Goal: Information Seeking & Learning: Learn about a topic

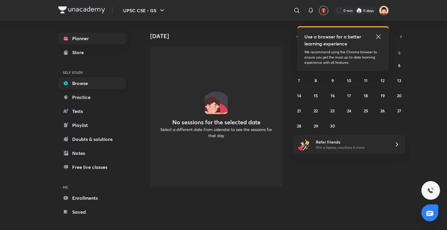
click at [83, 78] on link "Browse" at bounding box center [92, 83] width 68 height 12
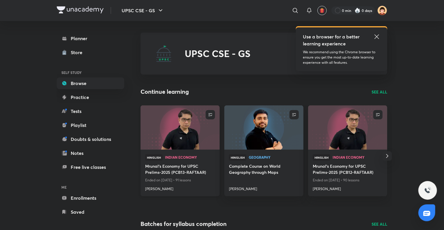
click at [169, 123] on img at bounding box center [180, 127] width 81 height 45
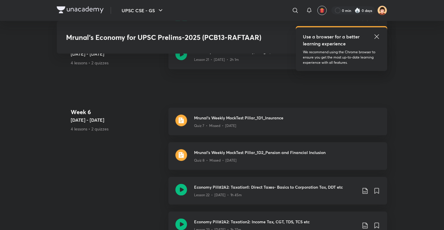
scroll to position [1411, 0]
click at [185, 154] on img at bounding box center [182, 156] width 12 height 12
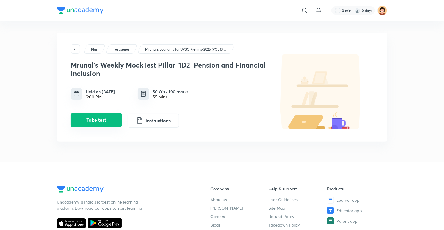
click at [105, 114] on button "Take test" at bounding box center [96, 120] width 51 height 14
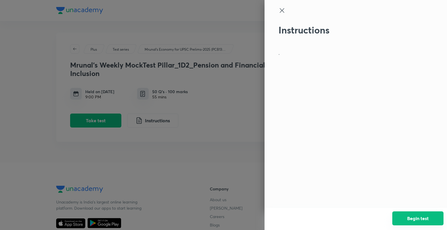
click at [402, 220] on button "Begin test" at bounding box center [417, 218] width 51 height 14
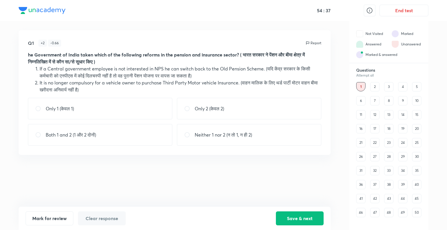
click at [236, 135] on p "Neither 1 nor 2 (न तो 1, न ही 2)" at bounding box center [223, 134] width 57 height 7
radio input "true"
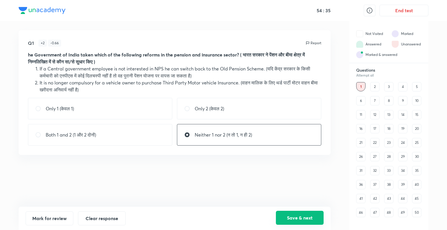
click at [312, 218] on button "Save & next" at bounding box center [300, 218] width 48 height 14
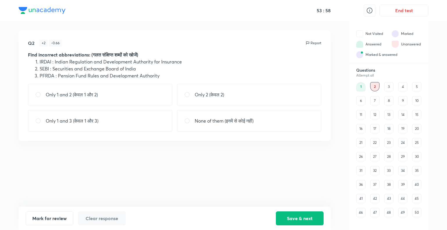
click at [83, 121] on p "Only 1 and 3 (केवल 1 और 3)" at bounding box center [72, 120] width 53 height 7
radio input "true"
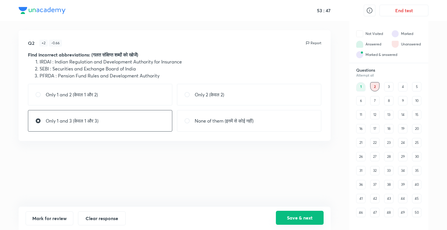
click at [292, 218] on button "Save & next" at bounding box center [300, 218] width 48 height 14
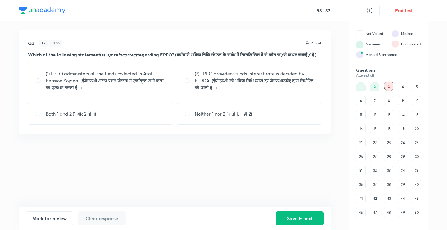
click at [85, 117] on p "Both 1 and 2 (1 और 2 दोनों)" at bounding box center [71, 113] width 50 height 7
radio input "true"
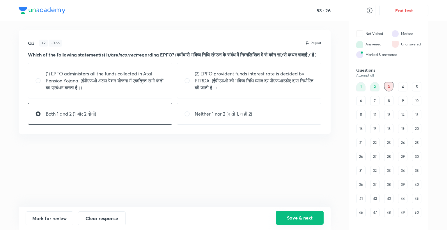
click at [282, 217] on button "Save & next" at bounding box center [300, 218] width 48 height 14
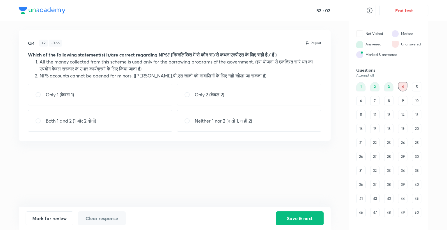
click at [212, 122] on p "Neither 1 nor 2 (न तो 1, न ही 2)" at bounding box center [223, 120] width 57 height 7
radio input "true"
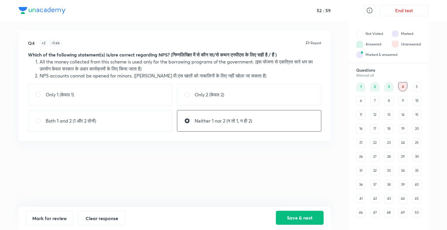
click at [298, 215] on button "Save & next" at bounding box center [300, 218] width 48 height 14
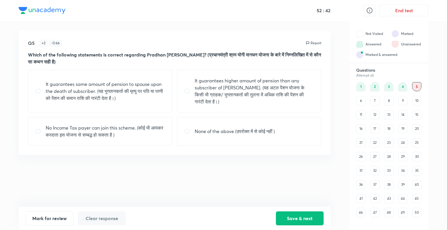
click at [101, 132] on p "No Income Tax payer can join this scheme. (कोई भी आयकर करदाता इस योजना से सम्बद…" at bounding box center [105, 131] width 119 height 14
radio input "true"
click at [297, 216] on button "Save & next" at bounding box center [300, 218] width 48 height 14
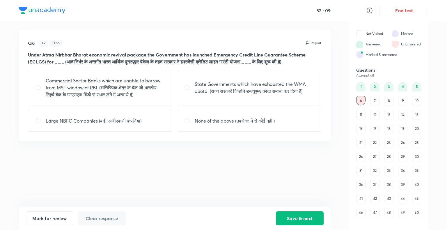
click at [201, 124] on p "None of the above (उपरोक्त में से कोई नहीं )" at bounding box center [235, 120] width 80 height 7
radio input "true"
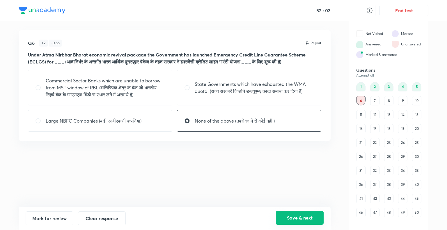
click at [303, 215] on button "Save & next" at bounding box center [300, 218] width 48 height 14
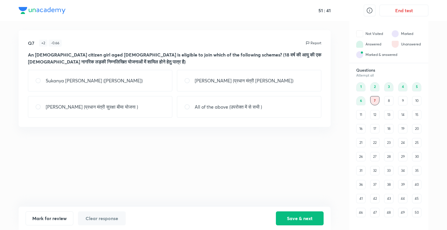
click at [204, 110] on p "All of the above (उपरोक्त में से सभी )" at bounding box center [228, 106] width 67 height 7
radio input "true"
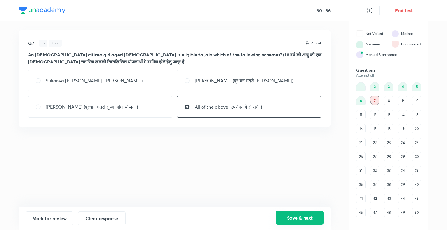
click at [293, 214] on button "Save & next" at bounding box center [300, 218] width 48 height 14
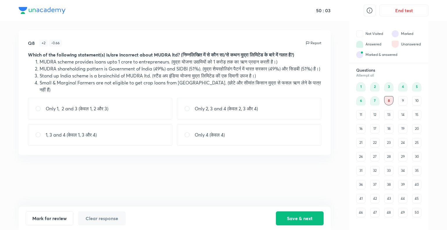
click at [79, 112] on p "Only 1, 2 and 3 (केवल 1, 2 और 3)" at bounding box center [77, 108] width 63 height 7
radio input "true"
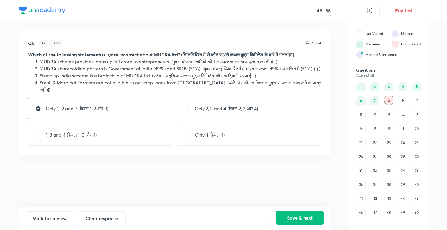
click at [308, 220] on button "Save & next" at bounding box center [300, 218] width 48 height 14
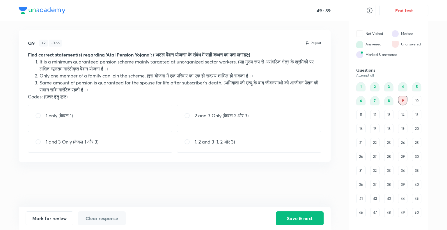
click at [74, 142] on p "1 and 3 Only (केवल 1 और 3)" at bounding box center [72, 141] width 53 height 7
radio input "true"
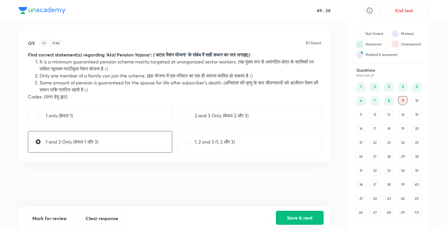
click at [306, 216] on button "Save & next" at bounding box center [300, 218] width 48 height 14
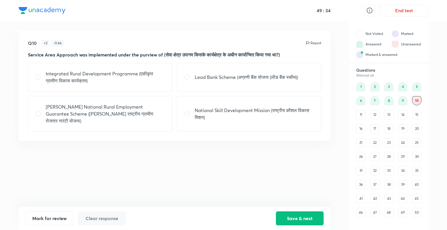
click at [212, 82] on div "Lead Bank Scheme (अग्रणी बैंक योजना (लीड बैंक स्कीम))" at bounding box center [249, 77] width 144 height 29
radio input "true"
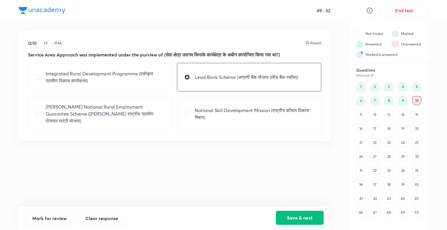
click at [303, 221] on button "Save & next" at bounding box center [300, 218] width 48 height 14
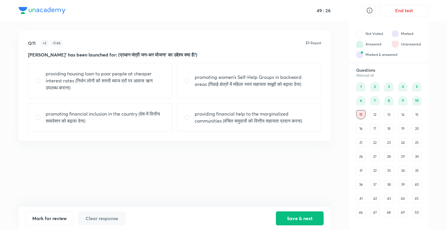
click at [126, 110] on div "promoting financial inclusion in the country (देश में वित्तीय समावेशन को बढ़ावा…" at bounding box center [100, 117] width 144 height 29
radio input "true"
click at [294, 220] on button "Save & next" at bounding box center [300, 218] width 48 height 14
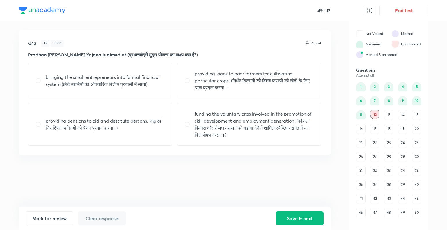
click at [100, 83] on p "bringing the small entrepreneurs into formal financial system (छोटे उद्यमियों क…" at bounding box center [105, 81] width 119 height 14
radio input "true"
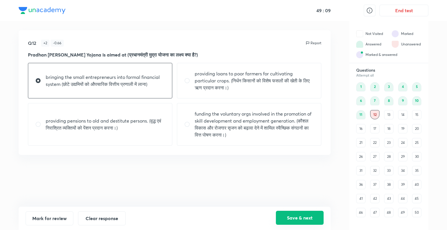
click at [297, 219] on button "Save & next" at bounding box center [300, 218] width 48 height 14
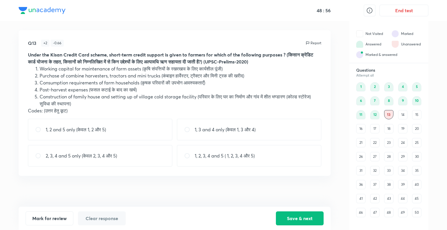
click at [213, 134] on div "1, 3 and 4 only (केवल 1, 3 और 4)" at bounding box center [249, 130] width 144 height 22
radio input "true"
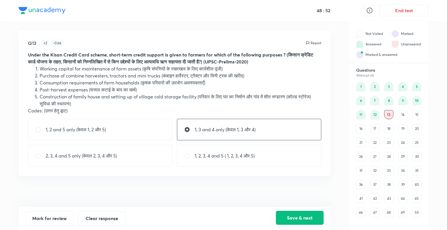
click at [285, 217] on button "Save & next" at bounding box center [300, 218] width 48 height 14
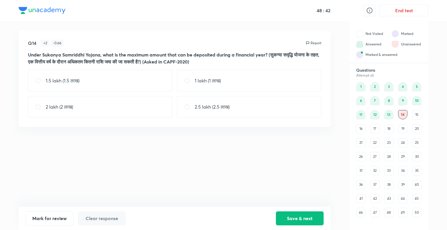
click at [100, 82] on div "1.5 lakh (1.5 लाख)" at bounding box center [100, 81] width 144 height 22
radio input "true"
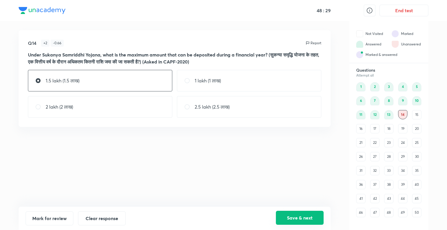
click at [287, 219] on button "Save & next" at bounding box center [300, 218] width 48 height 14
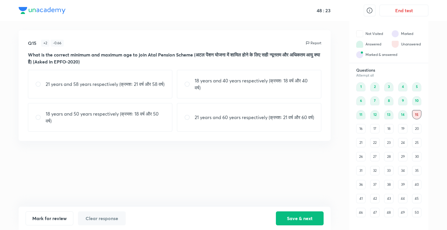
click at [200, 87] on p "18 years and 40 years respectively (क्रमशः 18 वर्ष और 40 वर्ष)" at bounding box center [254, 84] width 119 height 14
radio input "true"
click at [293, 215] on button "Save & next" at bounding box center [300, 218] width 48 height 14
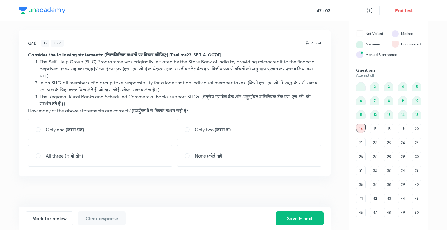
click at [208, 130] on p "Only two (केवल दो)" at bounding box center [213, 129] width 36 height 7
radio input "true"
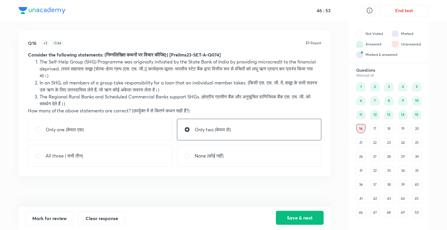
click at [302, 215] on button "Save & next" at bounding box center [300, 218] width 48 height 14
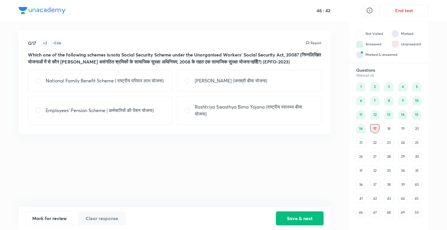
click at [120, 110] on div "Employees' Pension Scheme ( कर्मचारियों की पेंशन योजना)" at bounding box center [100, 110] width 144 height 29
radio input "true"
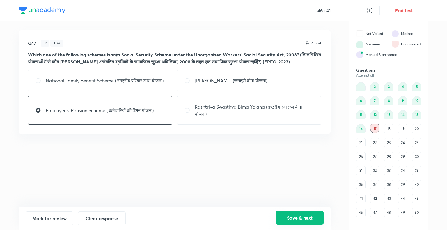
click at [299, 218] on button "Save & next" at bounding box center [300, 218] width 48 height 14
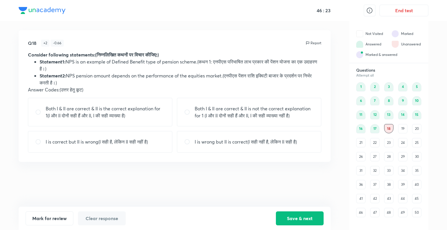
click at [208, 143] on p "I is wrong but II is correct(I सही नहीं है, लेकिन II सही है)" at bounding box center [246, 141] width 102 height 7
radio input "true"
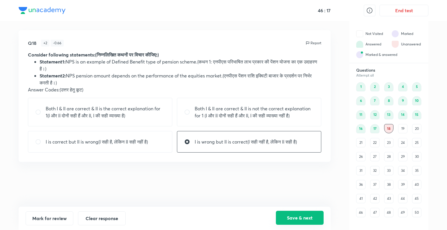
click at [289, 221] on button "Save & next" at bounding box center [300, 218] width 48 height 14
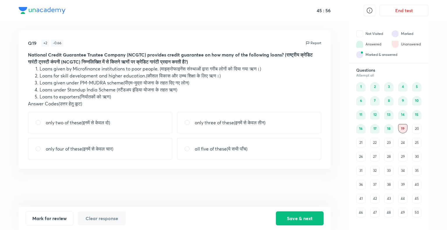
click at [99, 146] on p "only four of these(इनमें से केवल चार)" at bounding box center [80, 148] width 68 height 7
radio input "true"
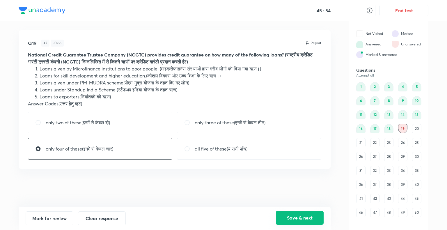
click at [303, 220] on button "Save & next" at bounding box center [300, 218] width 48 height 14
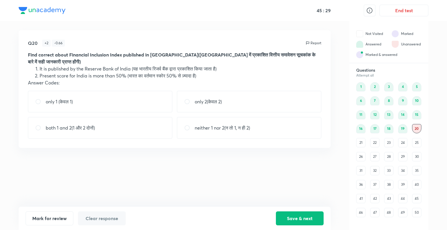
click at [203, 98] on p "only 2(केवल 2)" at bounding box center [208, 101] width 27 height 7
click at [70, 124] on p "both 1 and 2(1 और 2 दोनों)" at bounding box center [70, 127] width 49 height 7
radio input "false"
radio input "true"
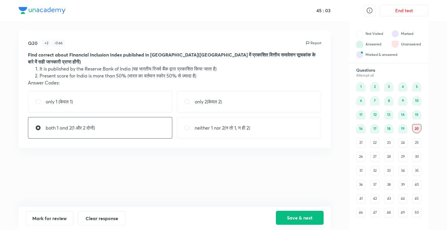
click at [301, 215] on button "Save & next" at bounding box center [300, 218] width 48 height 14
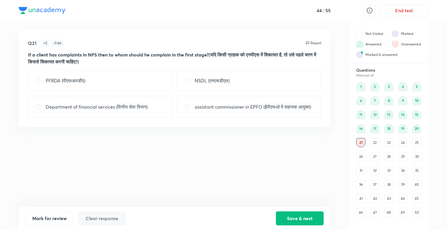
click at [204, 79] on p "NSDL (एनएसडीएल)" at bounding box center [212, 80] width 35 height 7
radio input "true"
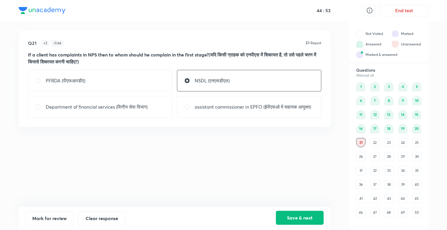
click at [292, 216] on button "Save & next" at bounding box center [300, 218] width 48 height 14
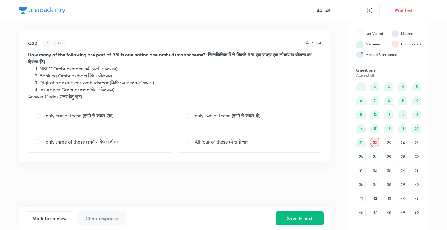
click at [117, 141] on p "only three of these (इनमें से केवल तीन)" at bounding box center [82, 141] width 72 height 7
radio input "true"
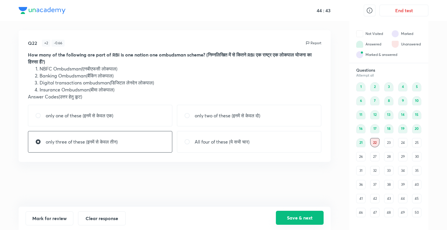
click at [298, 215] on button "Save & next" at bounding box center [300, 218] width 48 height 14
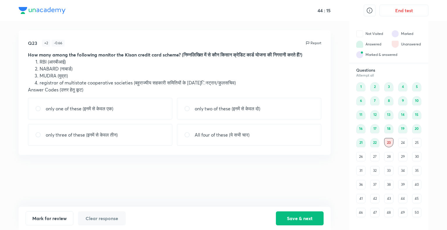
click at [81, 107] on p "only one of these (इनमें से केवल एक)" at bounding box center [80, 108] width 68 height 7
radio input "true"
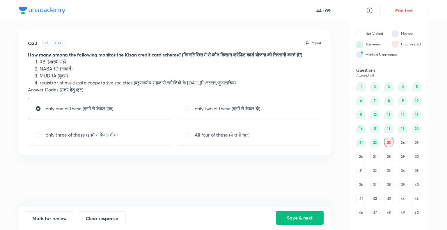
click at [290, 222] on button "Save & next" at bounding box center [300, 218] width 48 height 14
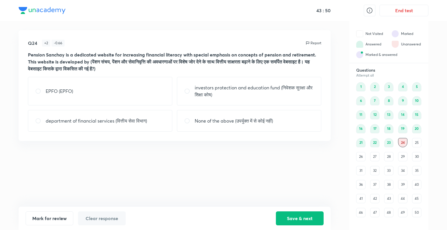
click at [232, 116] on div "None of the above (उपर्युक्त में से कोई नहीं)" at bounding box center [249, 121] width 144 height 22
radio input "true"
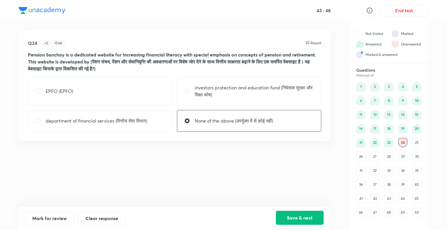
click at [300, 217] on button "Save & next" at bounding box center [300, 218] width 48 height 14
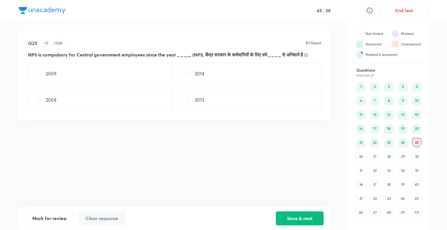
click at [57, 109] on div "2004" at bounding box center [100, 100] width 144 height 22
radio input "true"
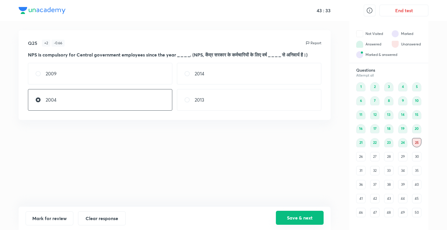
click at [300, 218] on button "Save & next" at bounding box center [300, 218] width 48 height 14
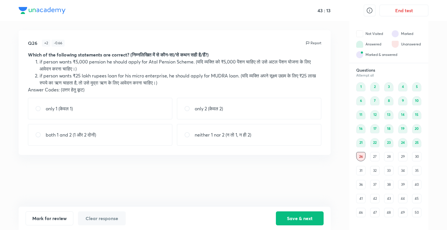
click at [110, 131] on div "both 1 and 2 (1 और 2 दोनों)" at bounding box center [100, 135] width 144 height 22
radio input "true"
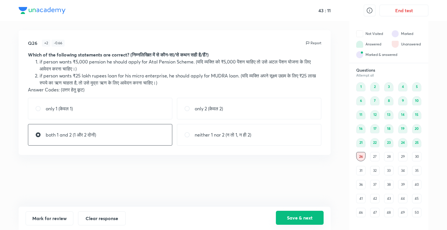
click at [311, 215] on button "Save & next" at bounding box center [300, 218] width 48 height 14
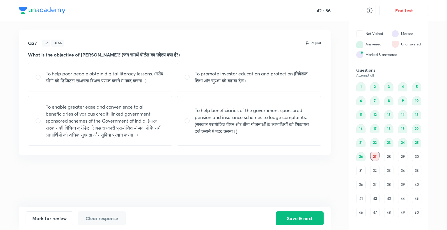
click at [203, 117] on p "To help beneficiaries of the government sponsored pension and insurance schemes…" at bounding box center [254, 121] width 119 height 28
radio input "true"
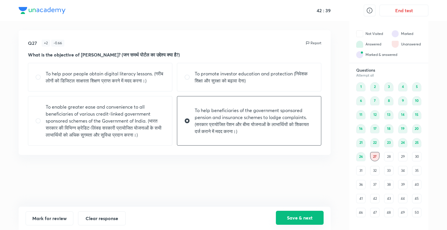
click at [297, 214] on button "Save & next" at bounding box center [300, 218] width 48 height 14
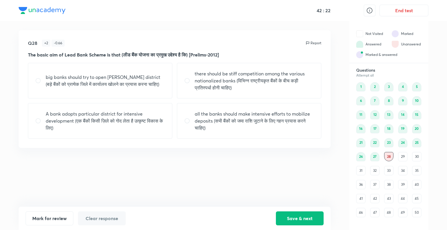
click at [193, 78] on input "radio" at bounding box center [189, 81] width 10 height 6
click at [222, 118] on p "all the banks should make intensive efforts to mobilize deposits (सभी बैंकों को…" at bounding box center [254, 120] width 119 height 21
radio input "false"
radio input "true"
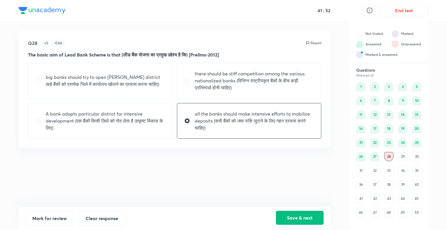
click at [297, 216] on button "Save & next" at bounding box center [300, 218] width 48 height 14
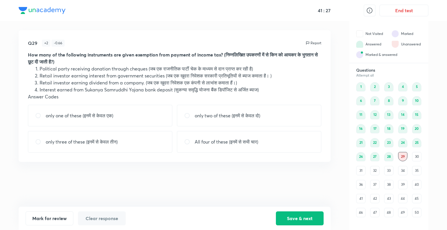
click at [81, 120] on div "only one of these (इनमें से केवल एक)" at bounding box center [100, 116] width 144 height 22
radio input "true"
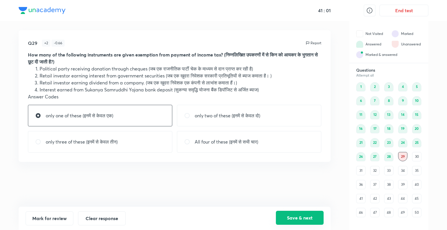
click at [295, 218] on button "Save & next" at bounding box center [300, 218] width 48 height 14
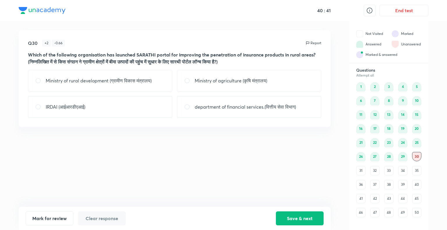
click at [203, 104] on p "department of financial services.(वित्तीय सेवा विभाग)" at bounding box center [245, 106] width 101 height 7
radio input "true"
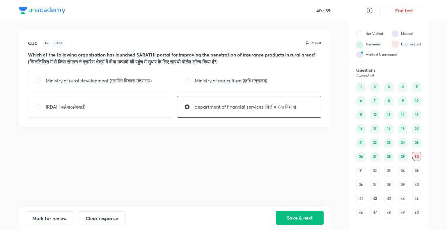
click at [289, 213] on button "Save & next" at bounding box center [300, 218] width 48 height 14
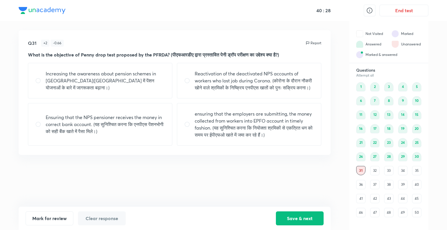
click at [100, 135] on p "Ensuring that the NPS pensioner receives the money in correct bank account. (यह…" at bounding box center [105, 124] width 119 height 21
radio input "true"
click at [309, 216] on button "Save & next" at bounding box center [300, 218] width 48 height 14
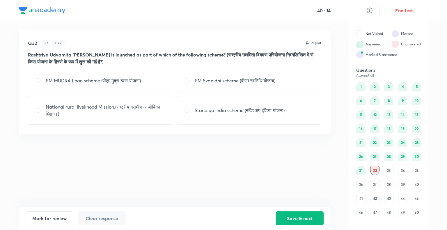
click at [226, 84] on p "PM Svanidhi scheme (पीएम स्वनिधि योजना)" at bounding box center [235, 80] width 81 height 7
radio input "true"
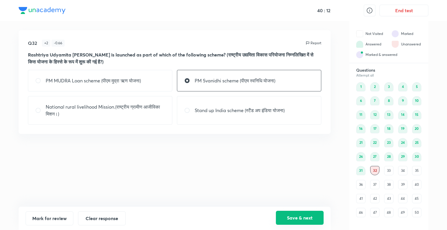
click at [289, 218] on button "Save & next" at bounding box center [300, 218] width 48 height 14
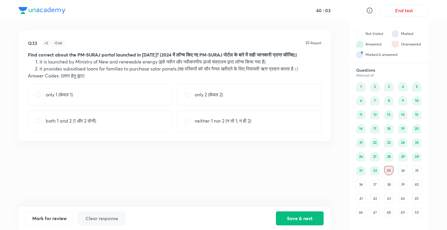
click at [206, 124] on p "neither 1 nor 2 (न तो 1, न ही 2)" at bounding box center [223, 120] width 56 height 7
radio input "true"
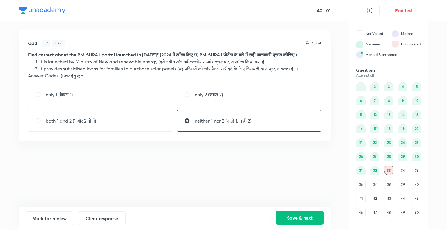
click at [301, 214] on button "Save & next" at bounding box center [300, 218] width 48 height 14
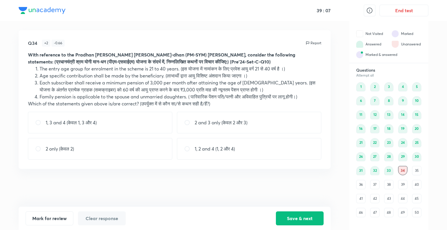
click at [206, 122] on p "2 and 3 only (केवल 2 और 3)" at bounding box center [221, 122] width 53 height 7
radio input "true"
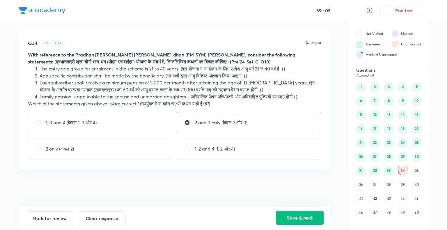
click at [305, 220] on button "Save & next" at bounding box center [300, 218] width 48 height 14
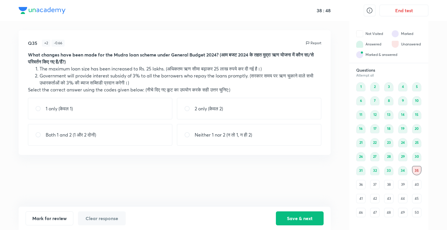
click at [206, 111] on p "2 only (केवल 2)" at bounding box center [209, 108] width 28 height 7
click at [217, 134] on p "Neither 1 nor 2 (न तो 1, न ही 2)" at bounding box center [223, 134] width 57 height 7
radio input "false"
click at [209, 135] on p "Neither 1 nor 2 (न तो 1, न ही 2)" at bounding box center [223, 134] width 57 height 7
radio input "false"
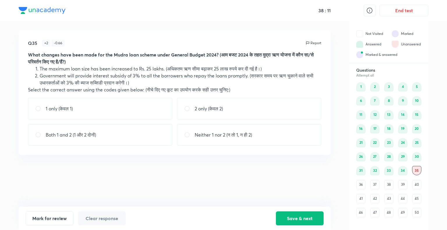
click at [206, 111] on p "2 only (केवल 2)" at bounding box center [209, 108] width 28 height 7
radio input "true"
click at [303, 210] on div "Mark for review Clear response Save & next" at bounding box center [175, 218] width 312 height 23
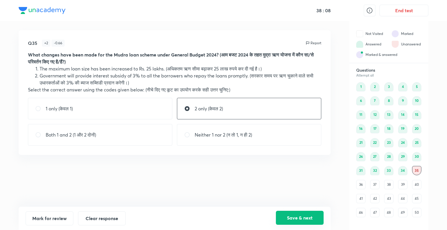
click at [301, 220] on button "Save & next" at bounding box center [300, 218] width 48 height 14
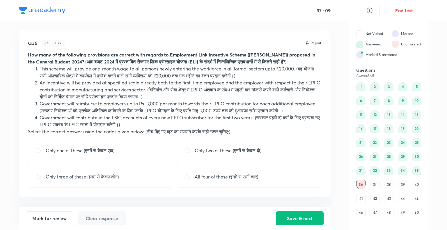
click at [223, 154] on p "Only two of these (इनमें से केवल दो)" at bounding box center [228, 150] width 67 height 7
radio input "true"
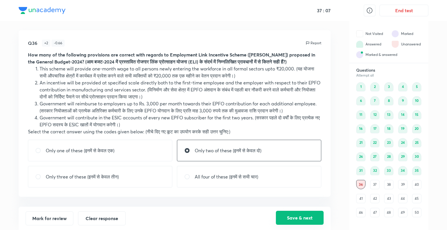
click at [296, 216] on button "Save & next" at bounding box center [300, 218] width 48 height 14
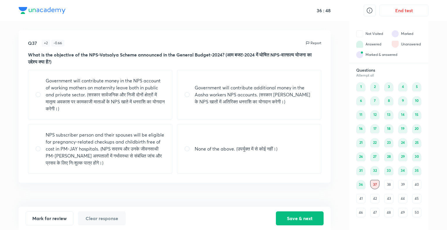
click at [226, 160] on div "None of the above. (उपर्युक्त में से कोई नहीं।)" at bounding box center [249, 148] width 144 height 49
radio input "true"
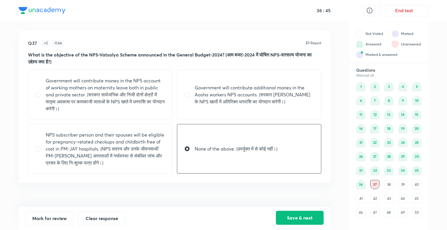
click at [296, 217] on button "Save & next" at bounding box center [300, 218] width 48 height 14
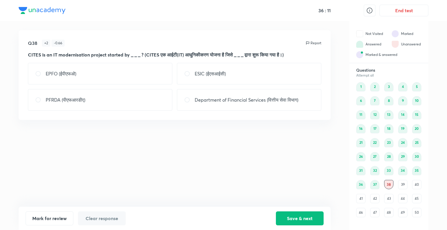
click at [55, 72] on p "EPFO (ईपीएफओ)" at bounding box center [61, 73] width 31 height 7
radio input "true"
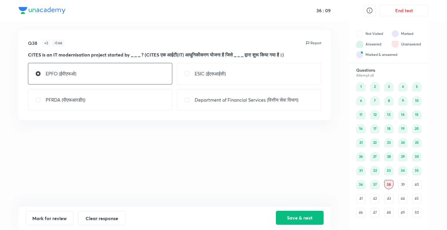
click at [298, 216] on button "Save & next" at bounding box center [300, 218] width 48 height 14
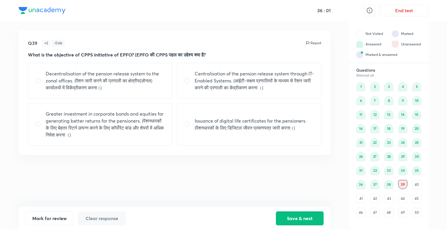
click at [218, 83] on p "Centralisation of the pension release system through IT-Enabled Systems. (आईटी-…" at bounding box center [254, 80] width 119 height 21
radio input "true"
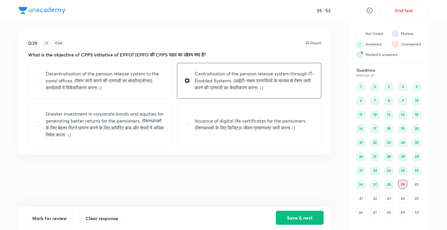
click at [293, 218] on button "Save & next" at bounding box center [300, 218] width 48 height 14
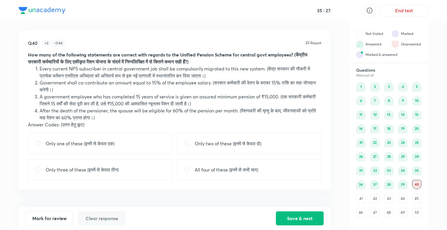
click at [123, 141] on div "Only one of these (इनमें से केवल एक)" at bounding box center [100, 144] width 144 height 22
radio input "true"
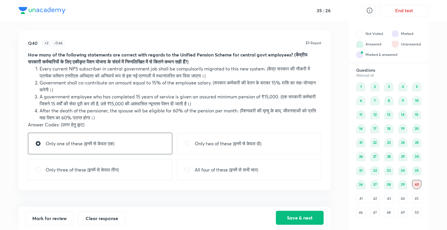
click at [285, 221] on button "Save & next" at bounding box center [300, 218] width 48 height 14
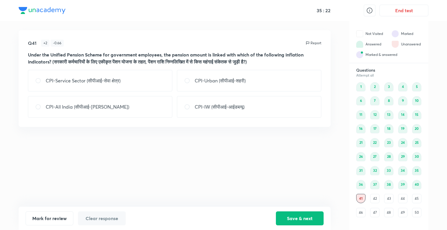
click at [204, 106] on p "CPI-IW (सीपीआई-आईडब्ल्यू)" at bounding box center [220, 106] width 50 height 7
radio input "true"
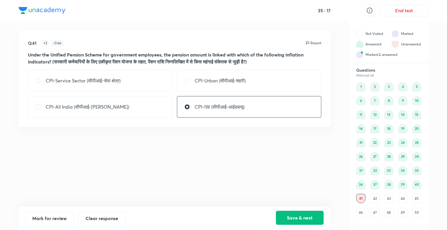
click at [297, 222] on button "Save & next" at bounding box center [300, 218] width 48 height 14
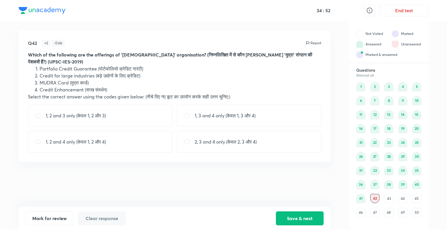
click at [202, 112] on p "1, 3 and 4 only (केवल 1, 3 और 4)" at bounding box center [225, 115] width 61 height 7
radio input "true"
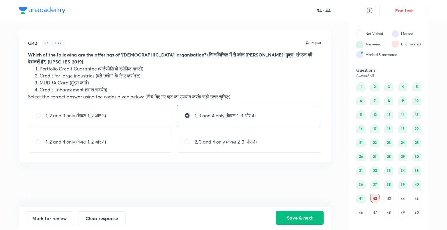
click at [284, 219] on button "Save & next" at bounding box center [300, 218] width 48 height 14
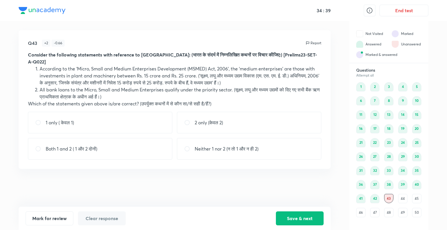
click at [373, 199] on div "42" at bounding box center [374, 198] width 9 height 9
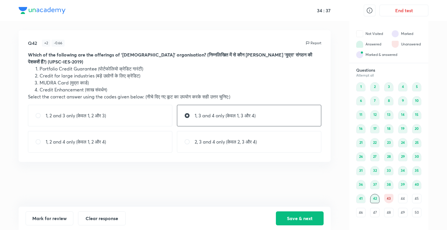
click at [391, 200] on div "43" at bounding box center [388, 198] width 9 height 9
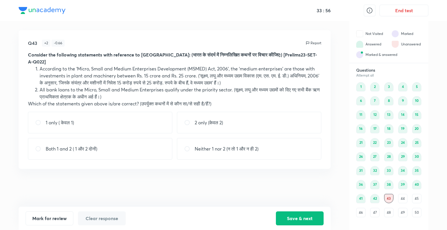
click at [226, 115] on div "2 only (केवल 2)" at bounding box center [249, 123] width 144 height 22
radio input "true"
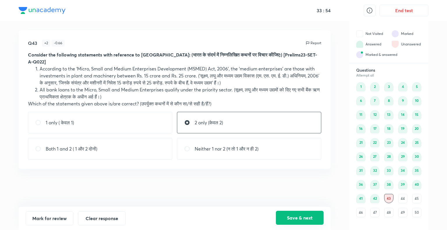
click at [291, 217] on button "Save & next" at bounding box center [300, 218] width 48 height 14
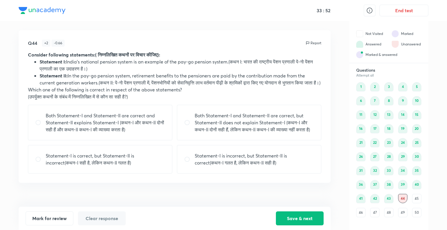
click at [389, 201] on div "43" at bounding box center [388, 198] width 9 height 9
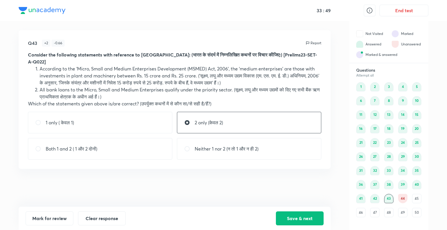
click at [402, 199] on div "44" at bounding box center [402, 198] width 9 height 9
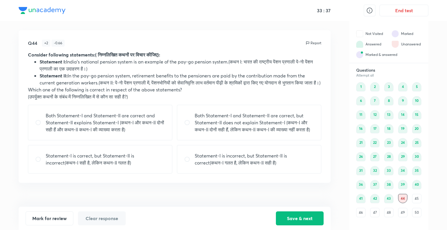
click at [211, 166] on p "Statement-I is incorrect, but Statement-II is correct(कथन-I गलत है, लेकिन कथन-I…" at bounding box center [254, 159] width 119 height 14
radio input "true"
click at [289, 217] on button "Save & next" at bounding box center [300, 218] width 48 height 14
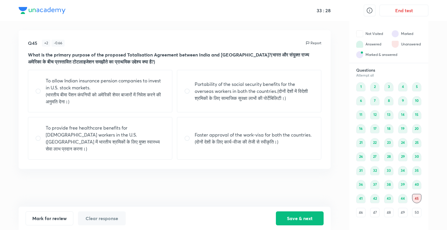
click at [204, 94] on p "Portability of the social security benefits for the overseas workers in both th…" at bounding box center [254, 91] width 119 height 21
radio input "true"
click at [295, 216] on button "Save & next" at bounding box center [300, 218] width 48 height 14
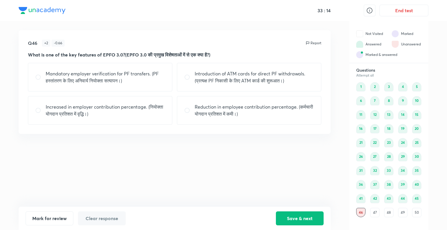
click at [203, 80] on p "Introduction of ATM cards for direct PF withdrawals. (प्रत्यक्ष PF निकासी के लि…" at bounding box center [254, 77] width 119 height 14
radio input "true"
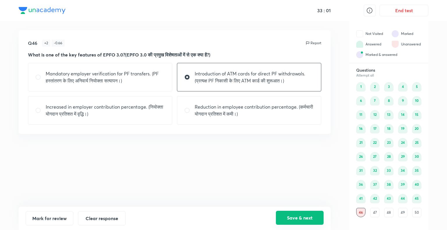
click at [295, 217] on button "Save & next" at bounding box center [300, 218] width 48 height 14
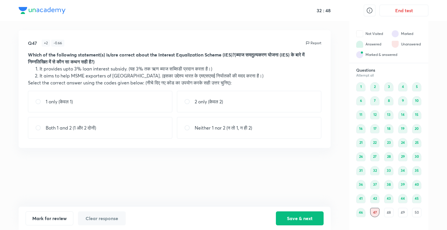
click at [102, 130] on div "Both 1 and 2 (1 और 2 दोनों)" at bounding box center [100, 128] width 144 height 22
radio input "true"
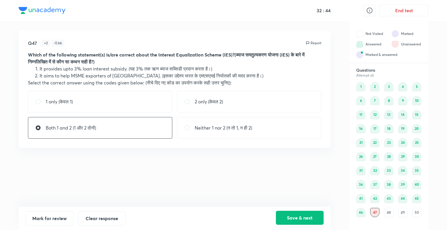
click at [296, 217] on button "Save & next" at bounding box center [300, 218] width 48 height 14
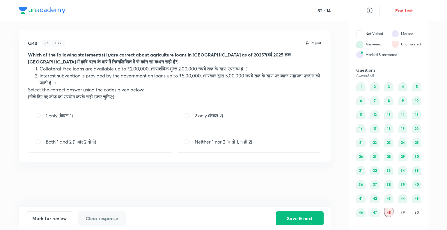
click at [128, 143] on div "Both 1 and 2 (1 और 2 दोनों)" at bounding box center [100, 142] width 144 height 22
radio input "true"
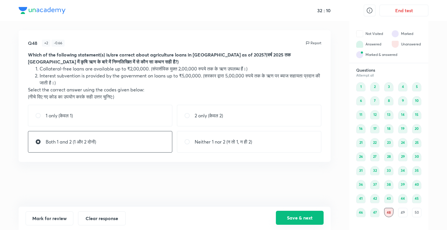
click at [291, 218] on button "Save & next" at bounding box center [300, 218] width 48 height 14
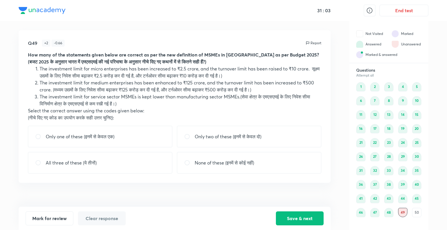
click at [226, 133] on p "Only two of these (इनमें से केवल दो)" at bounding box center [228, 136] width 67 height 7
radio input "true"
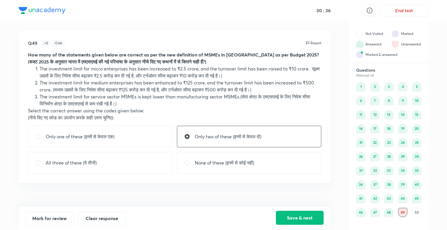
click at [306, 218] on button "Save & next" at bounding box center [300, 218] width 48 height 14
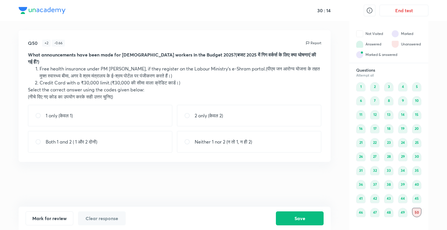
click at [110, 107] on div "1 only (केवल 1)" at bounding box center [100, 116] width 144 height 22
radio input "true"
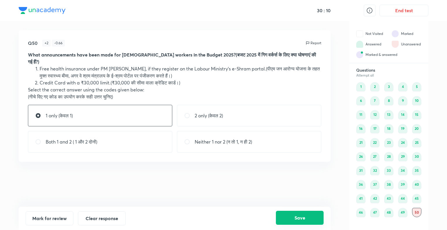
click at [295, 220] on button "Save" at bounding box center [300, 218] width 48 height 14
click at [409, 8] on button "End test" at bounding box center [404, 10] width 49 height 12
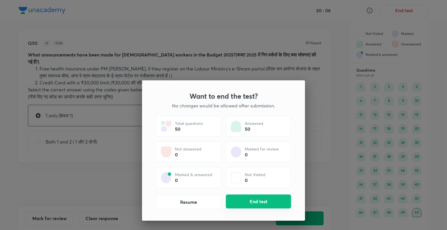
click at [254, 204] on button "End test" at bounding box center [258, 201] width 65 height 14
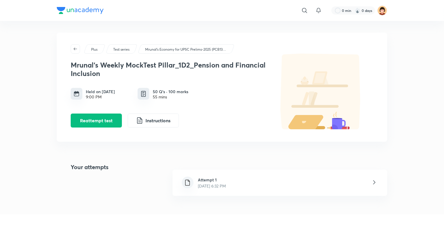
click at [210, 180] on h6 "Attempt 1" at bounding box center [212, 180] width 28 height 6
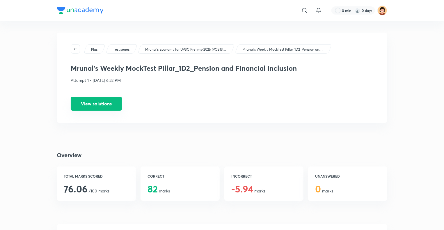
click at [97, 104] on button "View solutions" at bounding box center [96, 104] width 51 height 14
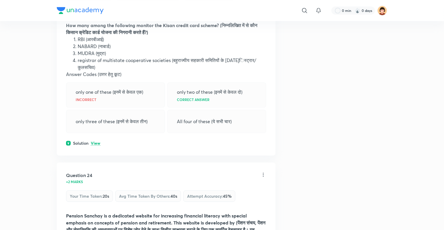
scroll to position [4089, 0]
click at [95, 145] on p "View" at bounding box center [96, 143] width 10 height 4
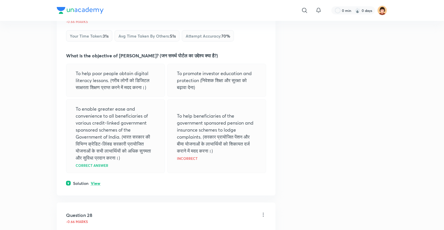
scroll to position [4801, 0]
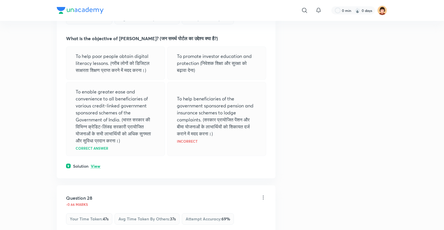
click at [97, 169] on p "View" at bounding box center [96, 166] width 10 height 4
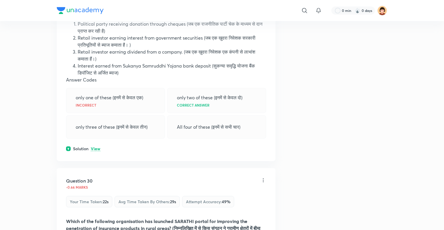
scroll to position [5239, 0]
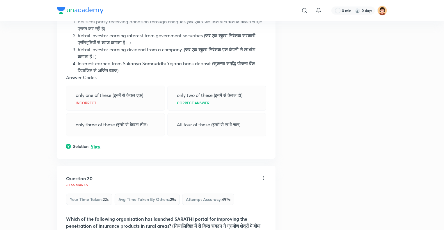
click at [92, 149] on p "View" at bounding box center [96, 146] width 10 height 4
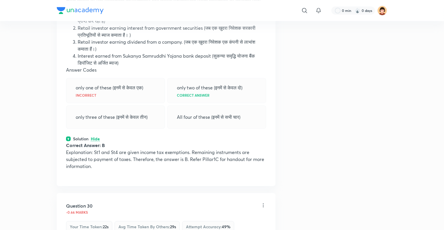
scroll to position [5247, 0]
click at [92, 148] on strong "Correct Answer: B" at bounding box center [85, 145] width 39 height 6
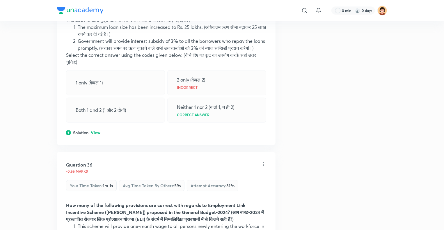
scroll to position [6415, 0]
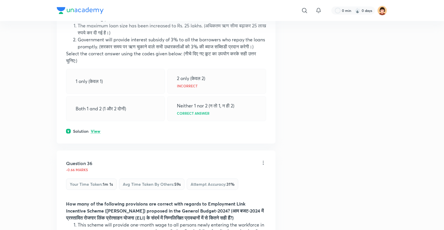
click at [97, 134] on p "View" at bounding box center [96, 131] width 10 height 4
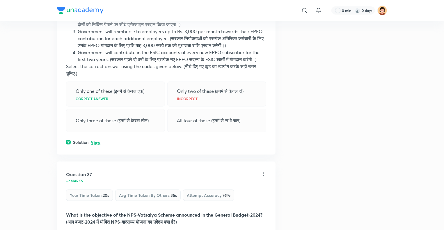
scroll to position [6731, 0]
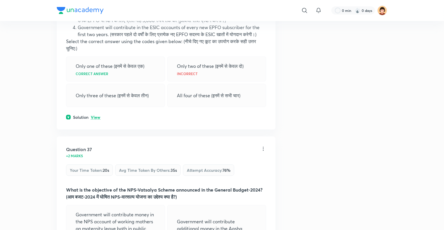
click at [95, 120] on p "View" at bounding box center [96, 117] width 10 height 4
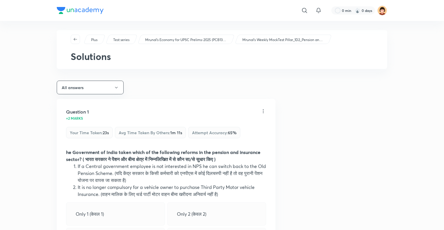
scroll to position [0, 0]
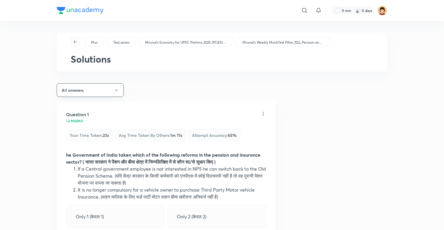
click at [77, 43] on icon "button" at bounding box center [75, 42] width 5 height 5
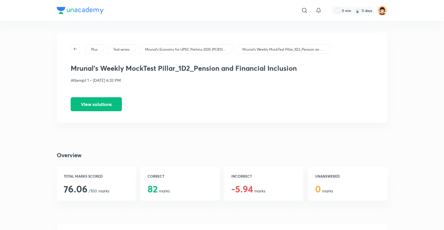
click at [92, 9] on img at bounding box center [80, 10] width 47 height 7
